Goal: Task Accomplishment & Management: Use online tool/utility

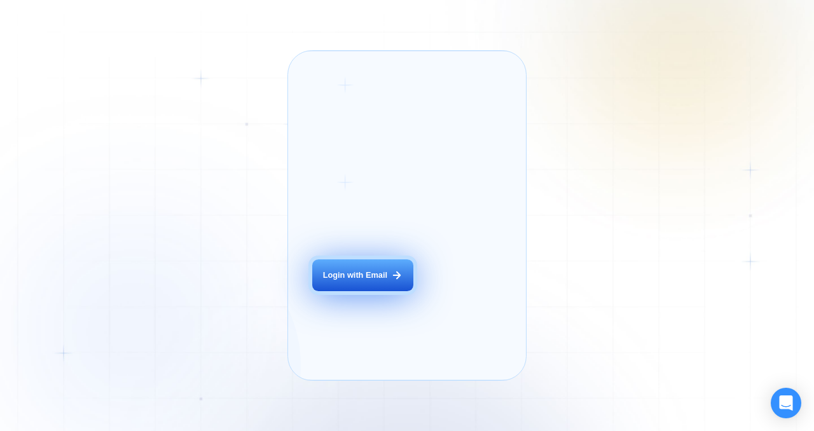
click at [337, 291] on button "Login with Email" at bounding box center [362, 276] width 101 height 32
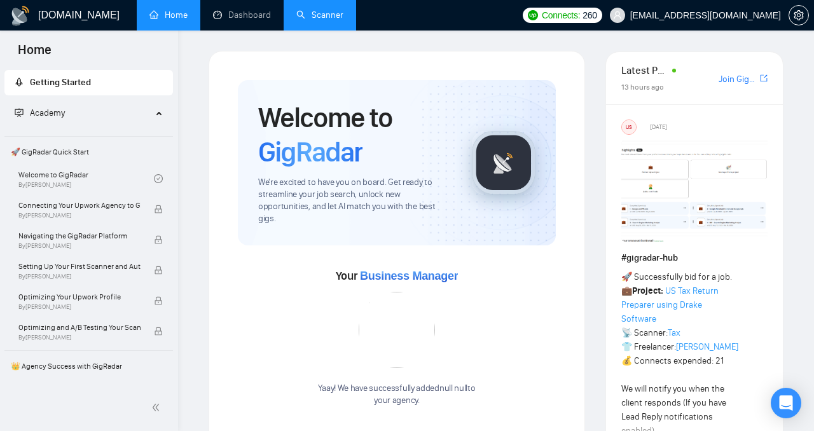
click at [314, 13] on link "Scanner" at bounding box center [319, 15] width 47 height 11
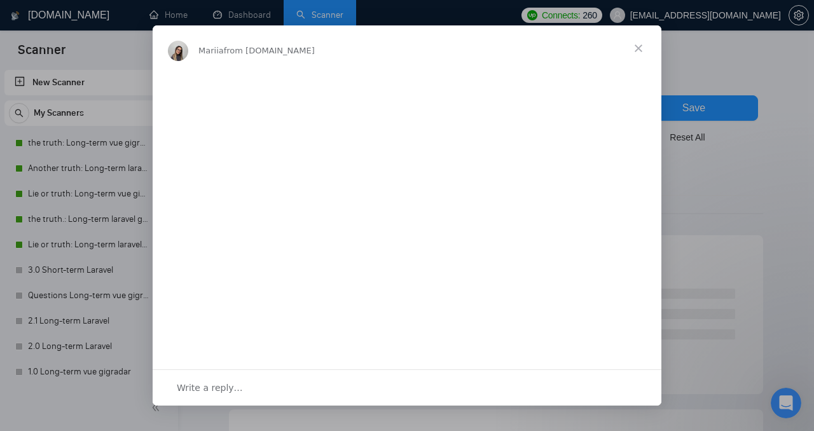
click at [636, 45] on span "Close" at bounding box center [639, 48] width 46 height 46
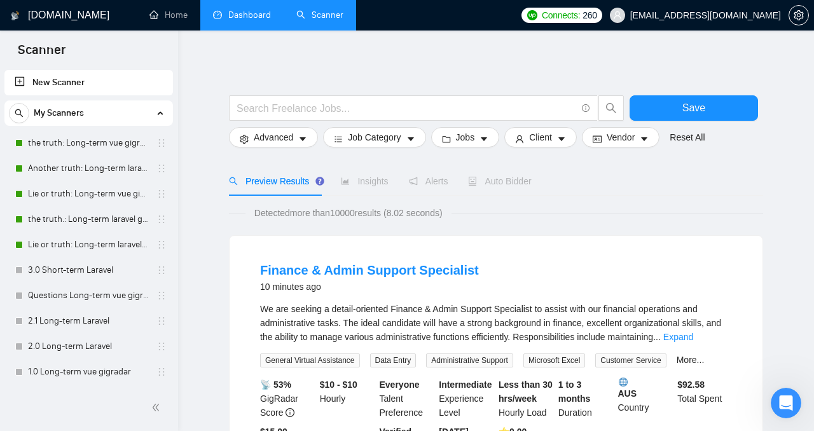
click at [231, 20] on link "Dashboard" at bounding box center [242, 15] width 58 height 11
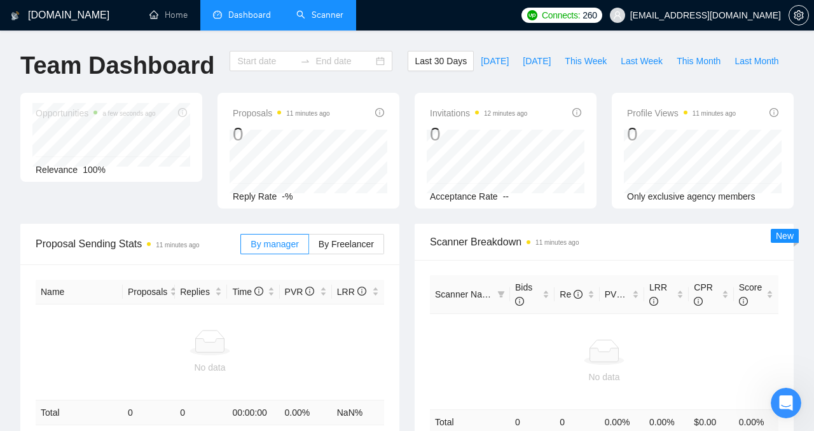
type input "2025-08-11"
type input "2025-09-10"
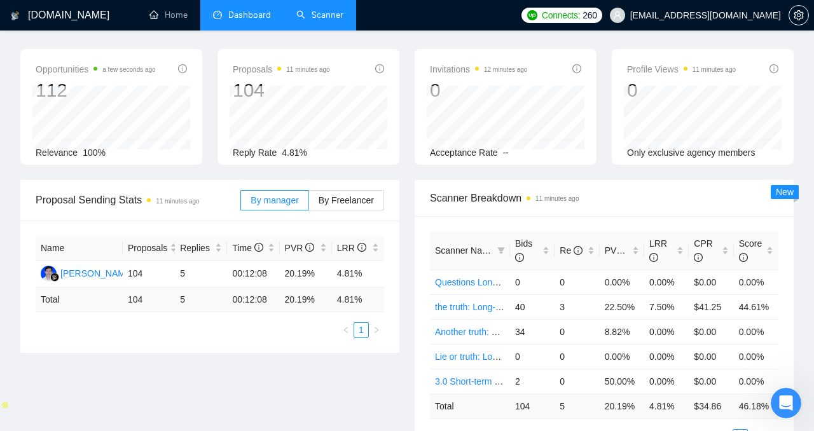
scroll to position [45, 0]
